Goal: Find specific page/section: Find specific page/section

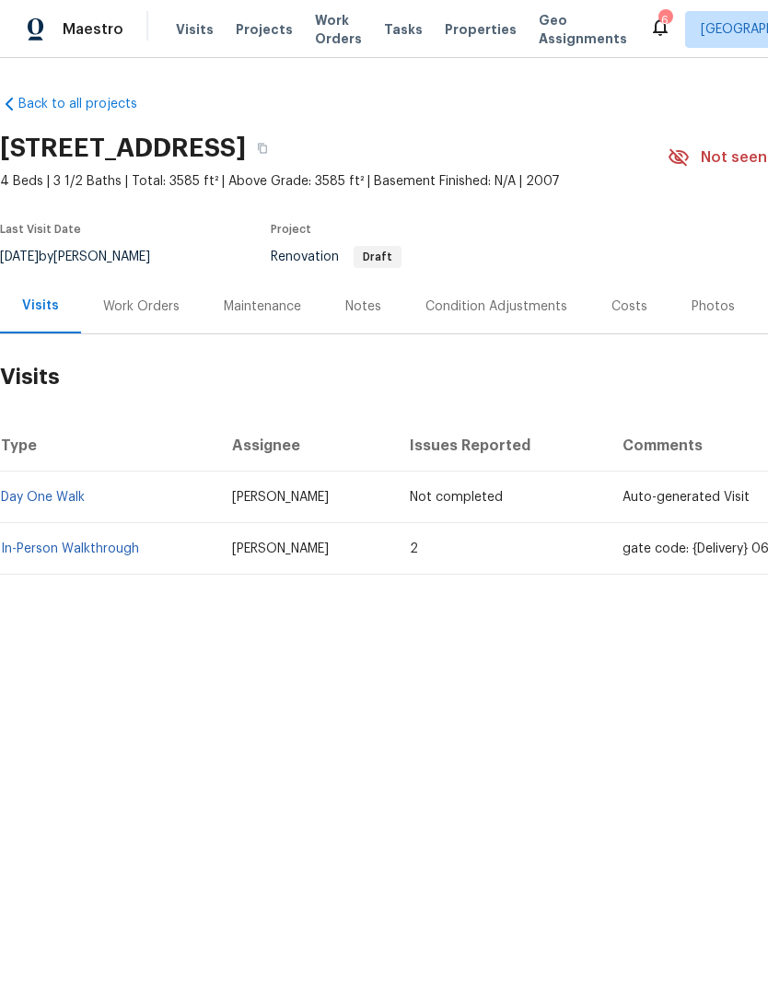
click at [44, 113] on link "Back to all projects" at bounding box center [88, 104] width 177 height 18
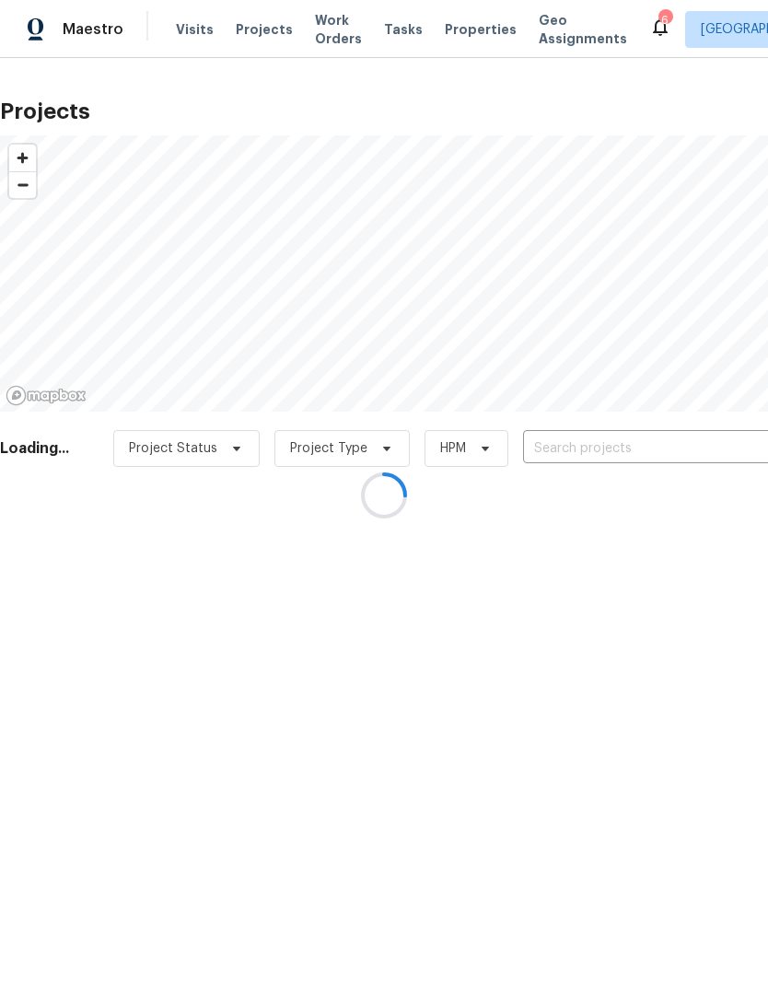
click at [456, 49] on div at bounding box center [384, 495] width 768 height 990
click at [454, 33] on div at bounding box center [384, 495] width 768 height 990
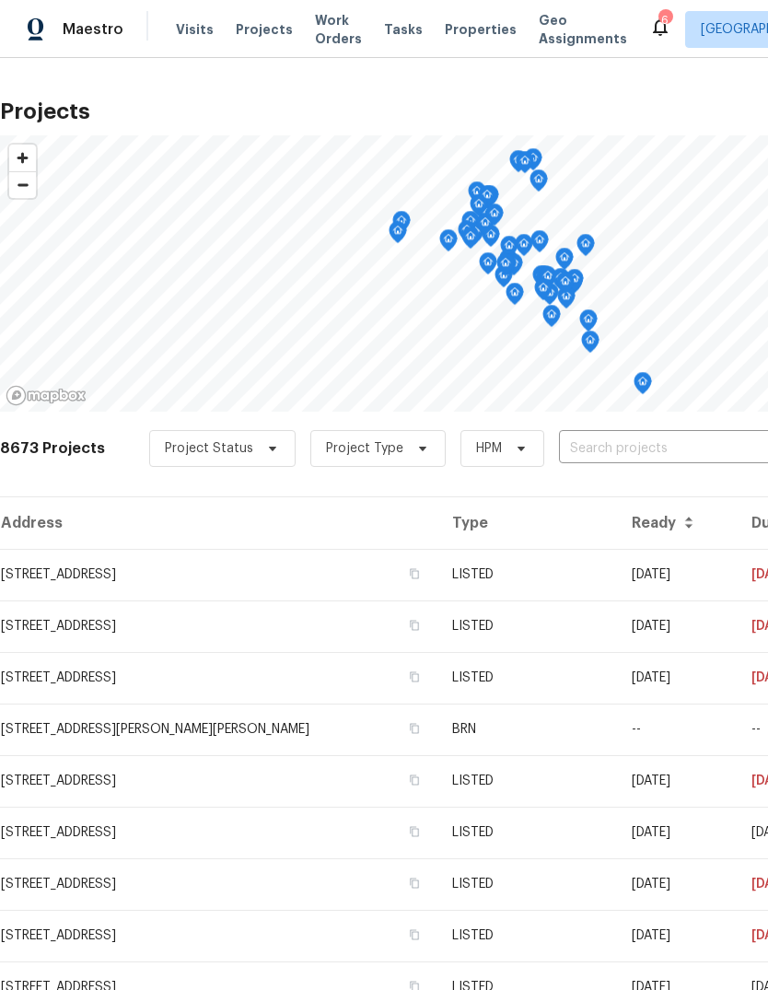
click at [463, 39] on span "Properties" at bounding box center [481, 29] width 72 height 18
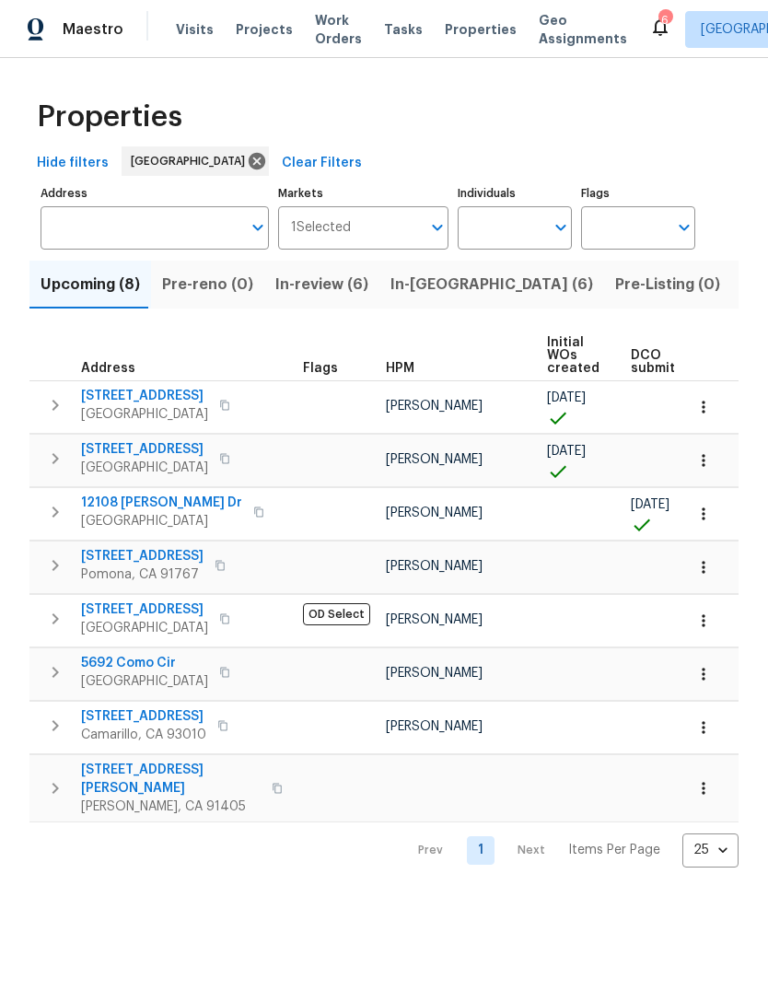
click at [97, 250] on input "Address" at bounding box center [141, 227] width 201 height 43
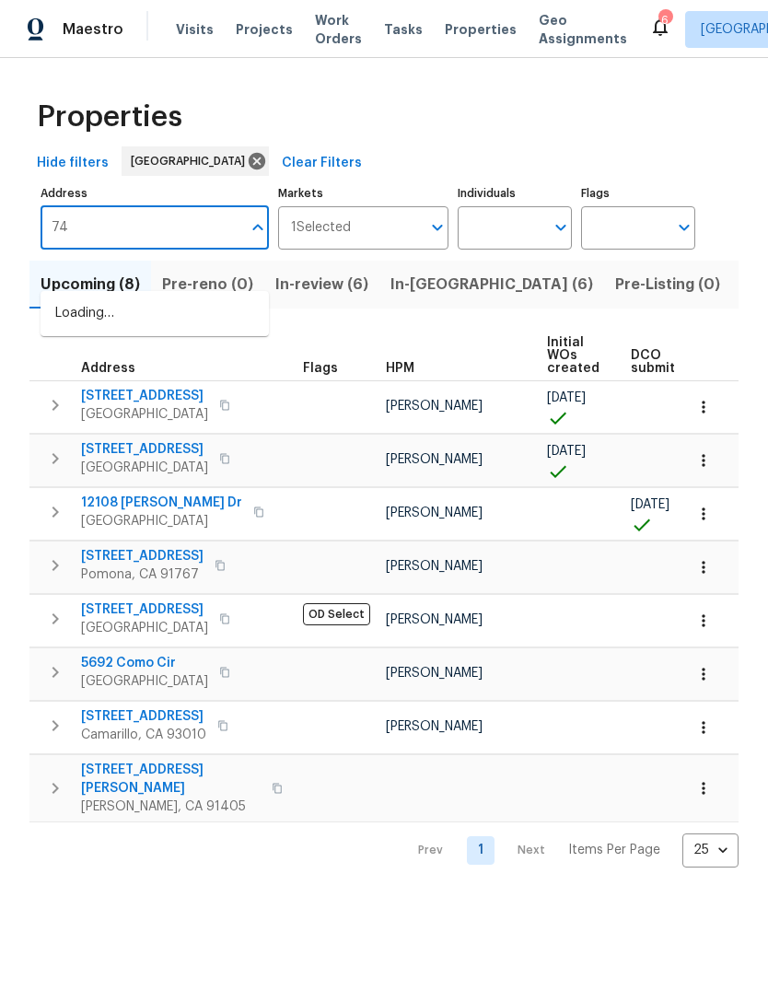
type input "748"
